Goal: Task Accomplishment & Management: Complete application form

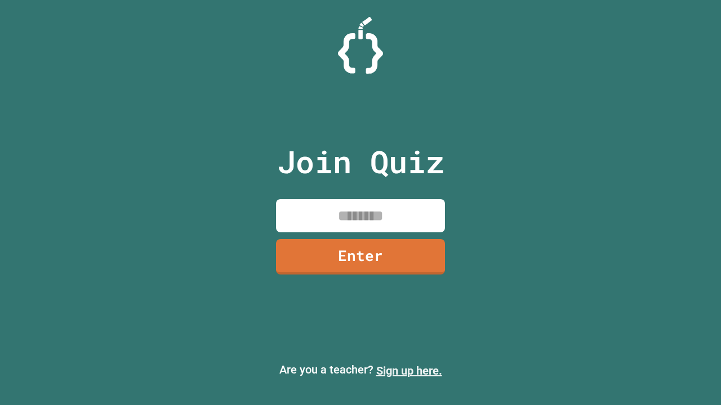
click at [409, 371] on link "Sign up here." at bounding box center [409, 371] width 66 height 14
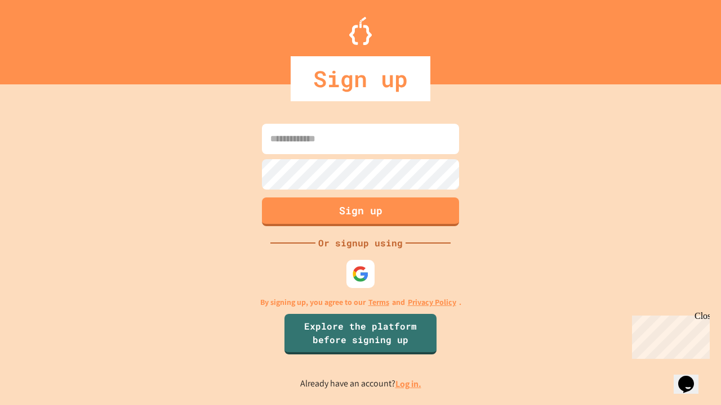
click at [409, 384] on link "Log in." at bounding box center [408, 384] width 26 height 12
